Goal: Transaction & Acquisition: Purchase product/service

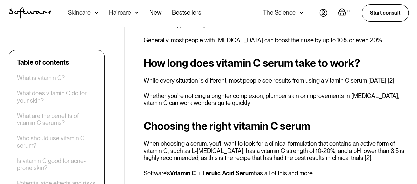
scroll to position [1267, 0]
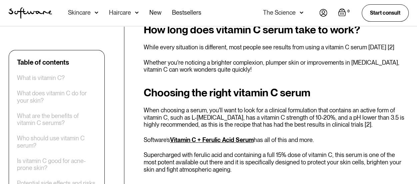
click at [217, 136] on link "Vitamin C + Ferulic Acid Serum" at bounding box center [212, 139] width 84 height 7
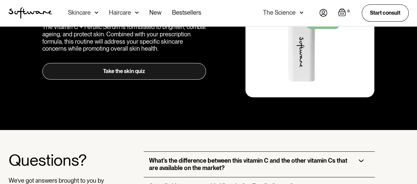
scroll to position [1365, 0]
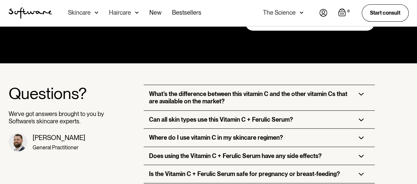
click at [216, 116] on h3 "Can all skin types use this Vitamin C + Ferulic Serum?" at bounding box center [221, 119] width 144 height 7
